Goal: Task Accomplishment & Management: Use online tool/utility

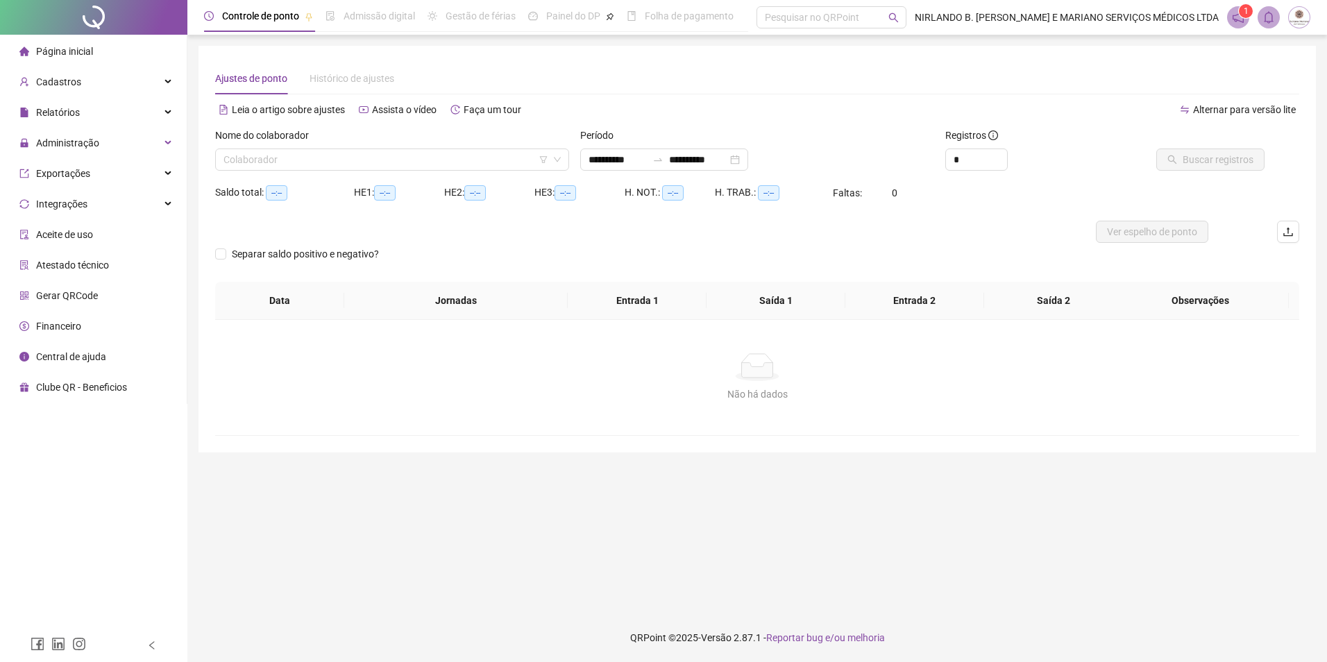
type input "**********"
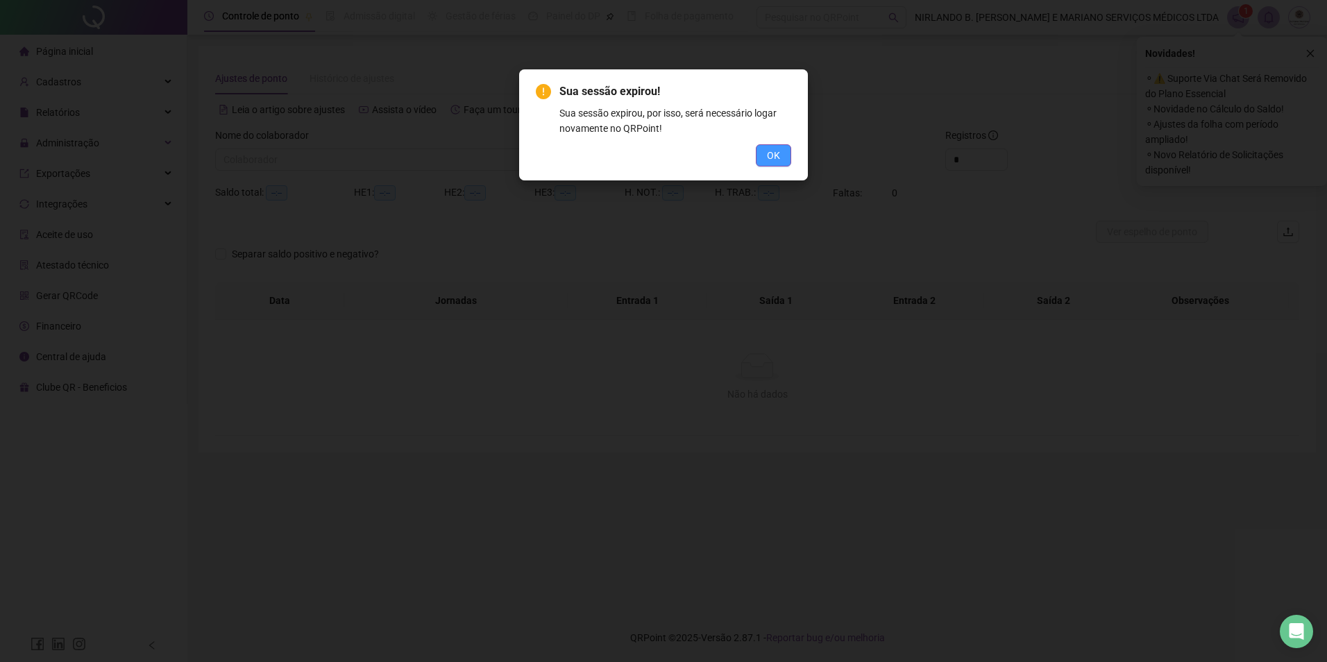
click at [782, 155] on button "OK" at bounding box center [773, 155] width 35 height 22
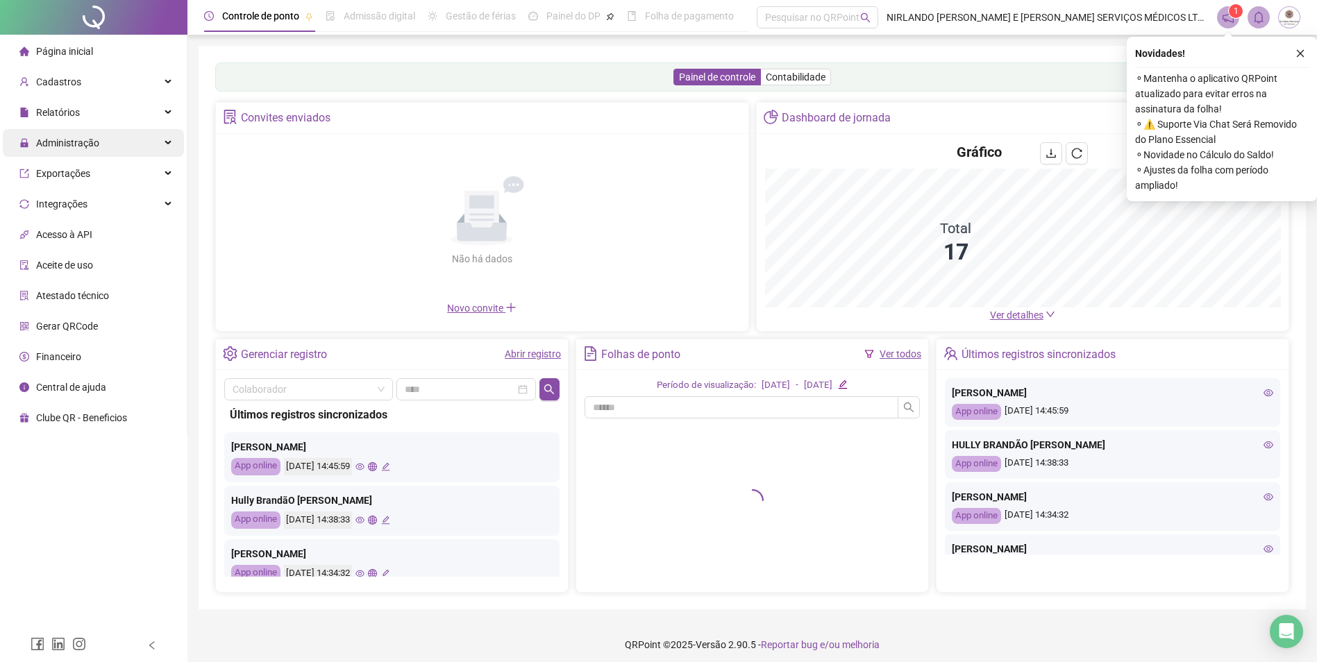
click at [1298, 55] on icon "close" at bounding box center [1300, 54] width 10 height 10
click at [76, 146] on span "Administração" at bounding box center [67, 142] width 63 height 11
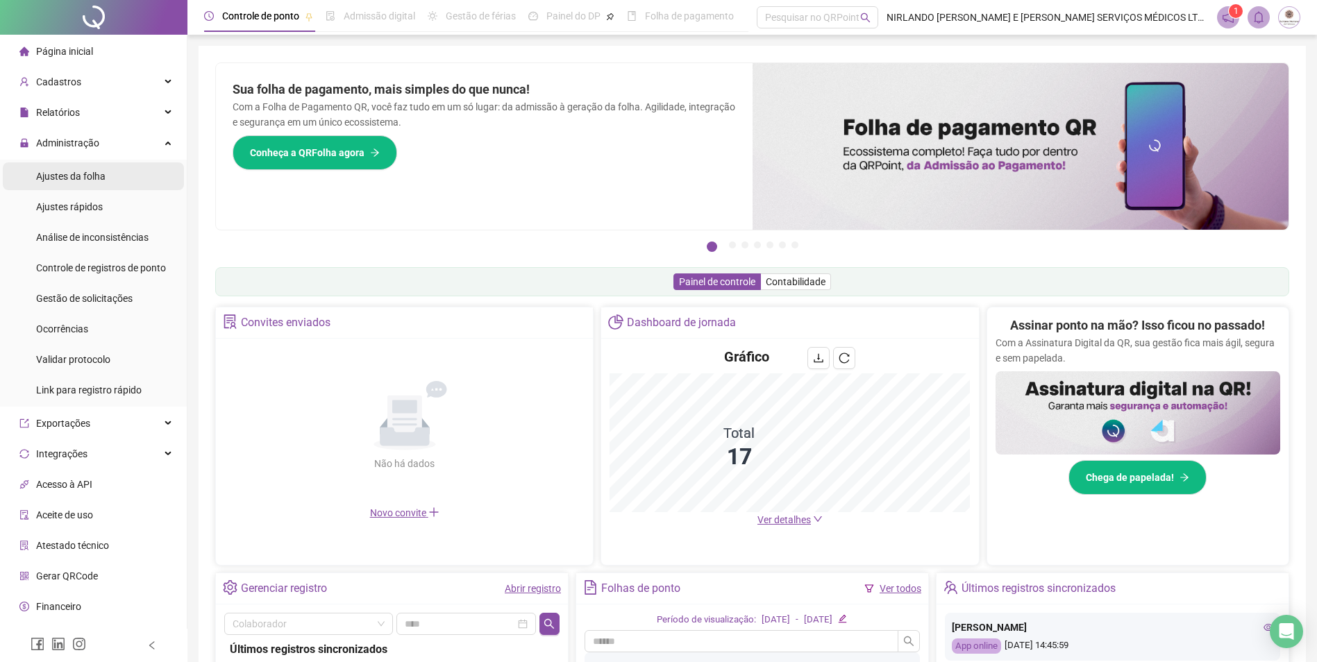
click at [87, 178] on span "Ajustes da folha" at bounding box center [70, 176] width 69 height 11
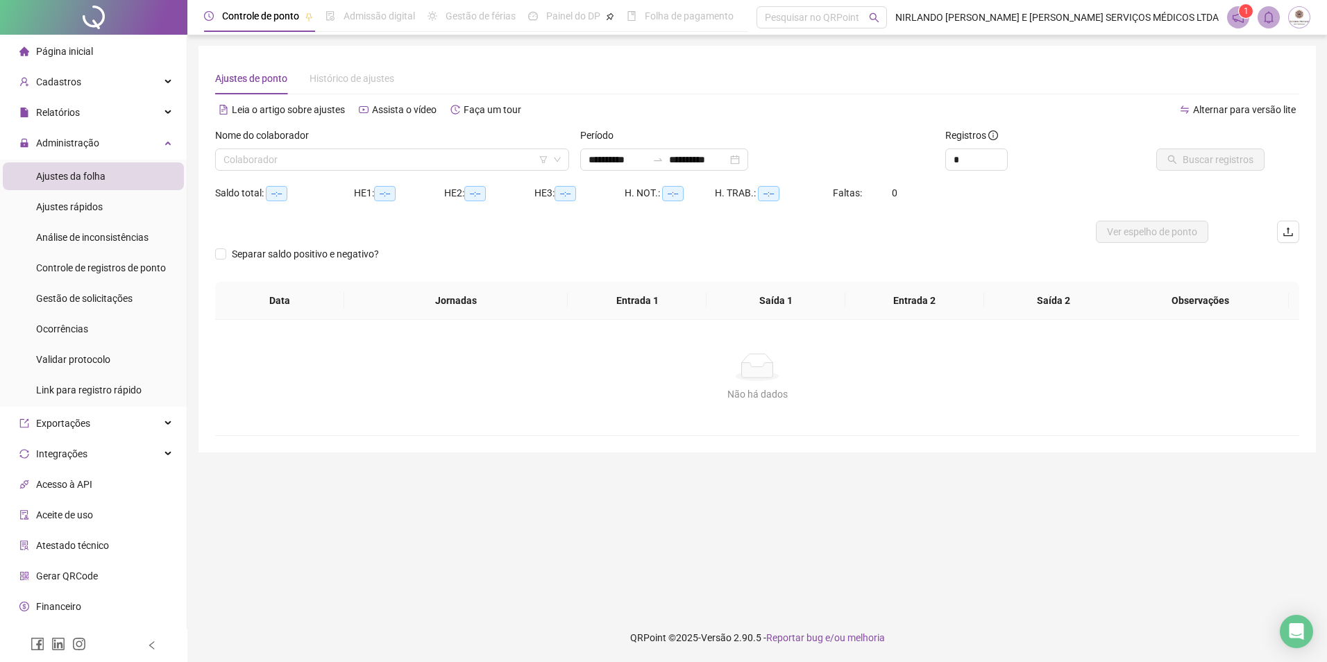
type input "**********"
click at [448, 161] on input "search" at bounding box center [386, 159] width 325 height 21
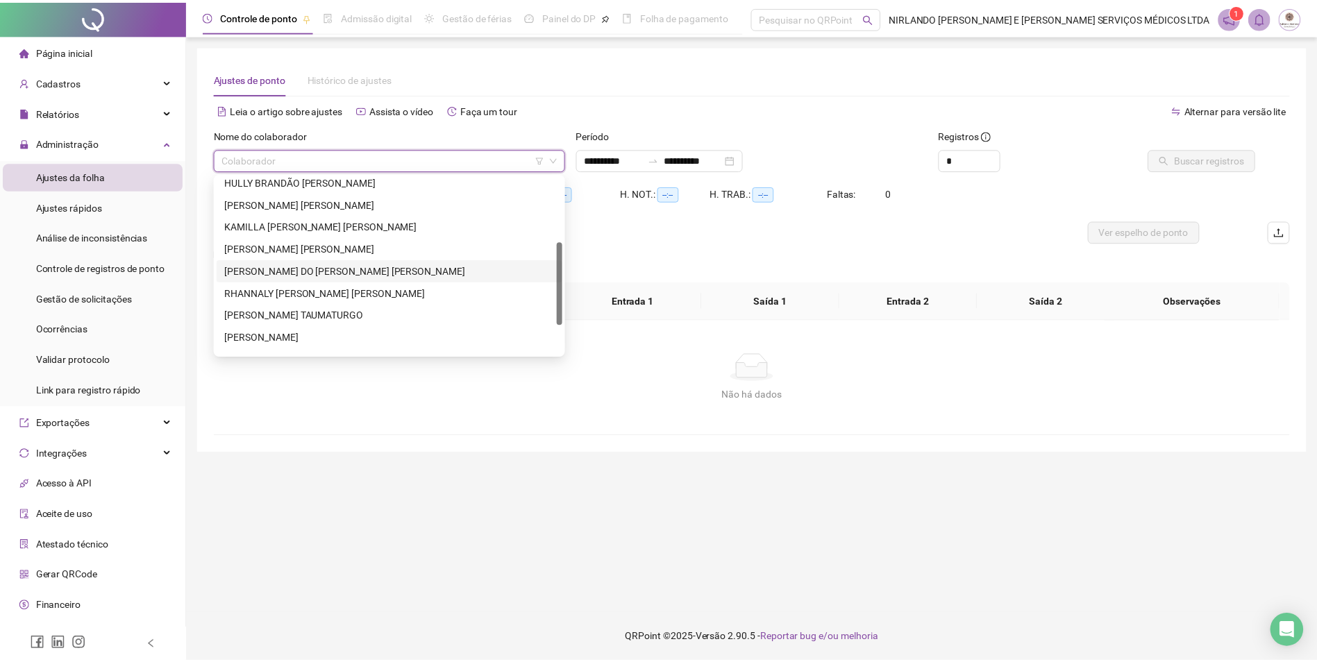
scroll to position [69, 0]
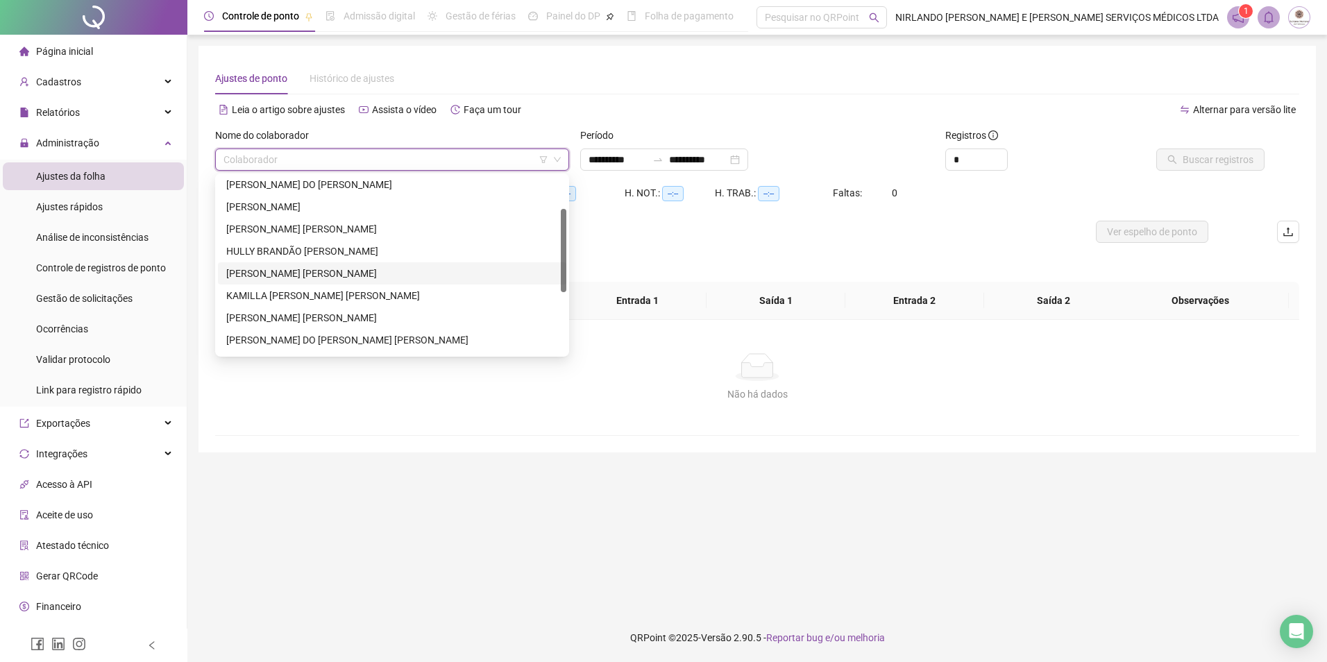
click at [299, 277] on div "[PERSON_NAME] [PERSON_NAME]" at bounding box center [392, 273] width 332 height 15
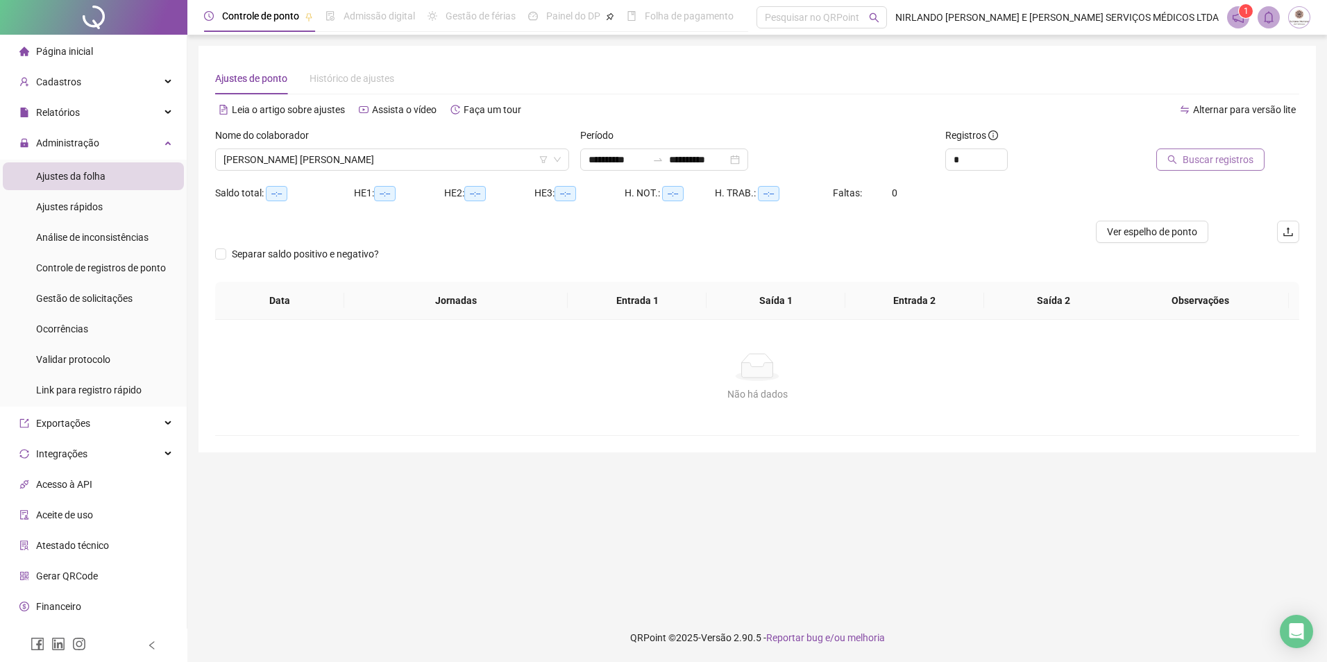
click at [1227, 156] on span "Buscar registros" at bounding box center [1218, 159] width 71 height 15
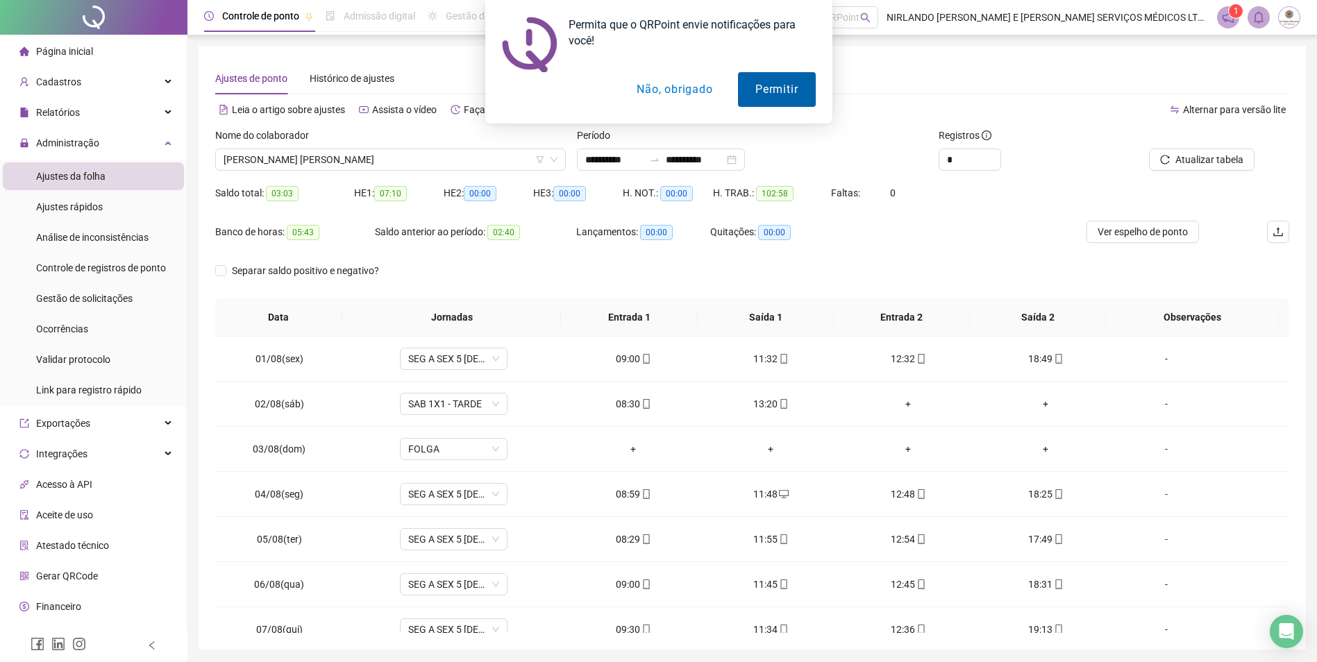
click at [745, 81] on button "Permitir" at bounding box center [776, 89] width 77 height 35
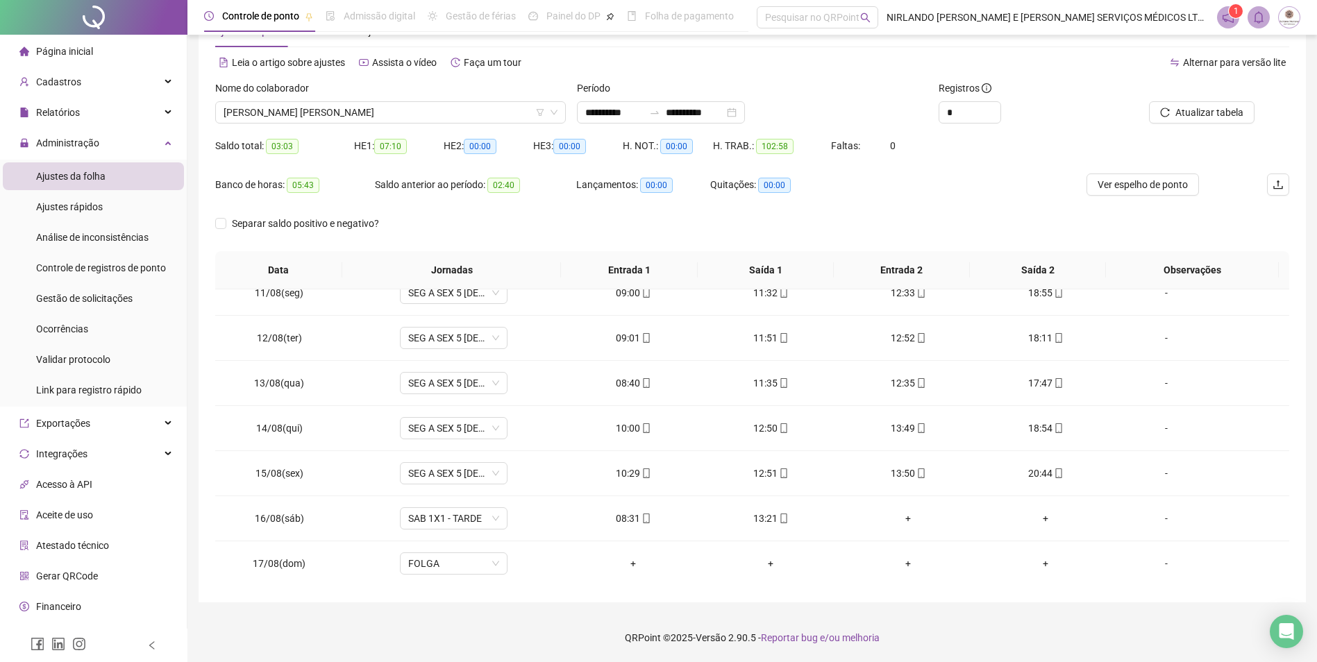
scroll to position [471, 0]
